Goal: Transaction & Acquisition: Purchase product/service

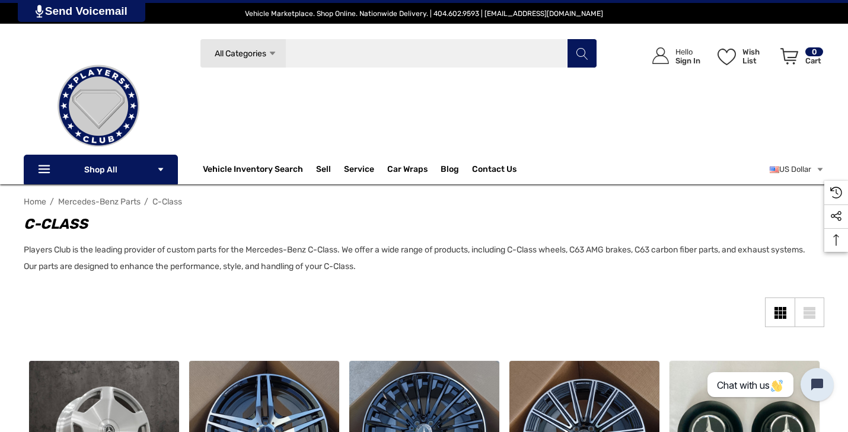
click at [418, 63] on input "Search" at bounding box center [398, 54] width 397 height 30
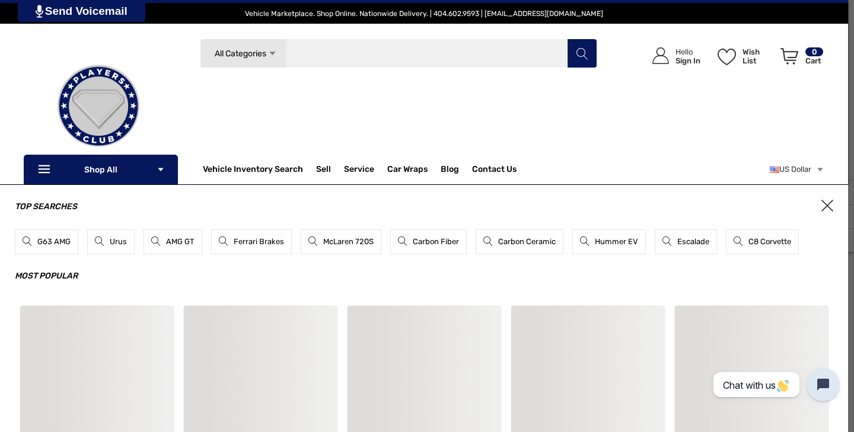
paste input "**********"
type input "**********"
click at [582, 57] on icon "Search" at bounding box center [582, 54] width 12 height 12
